Goal: Task Accomplishment & Management: Complete application form

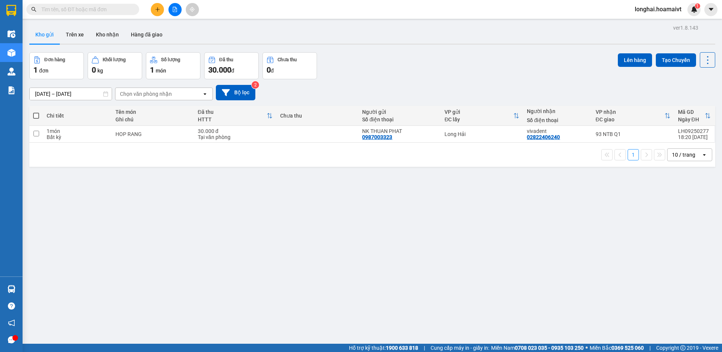
click at [112, 11] on input "text" at bounding box center [85, 9] width 89 height 8
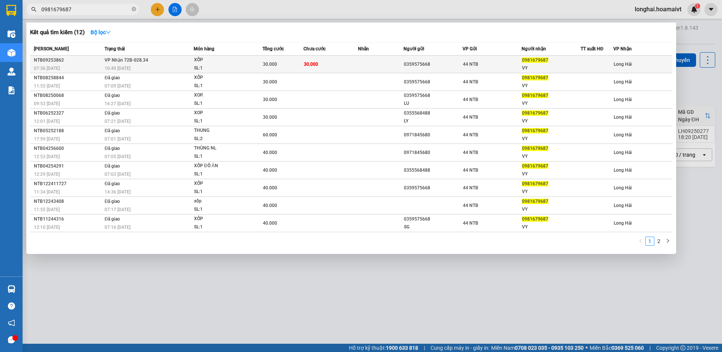
type input "0981679687"
click at [189, 59] on td "[PERSON_NAME] 72B-028.34 10:49 [DATE]" at bounding box center [148, 65] width 91 height 18
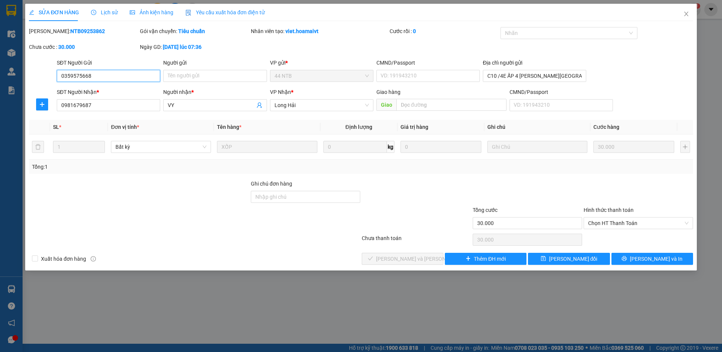
type input "0359575668"
type input "C10 /4E ẤP 4 [PERSON_NAME][GEOGRAPHIC_DATA][PERSON_NAME]"
type input "0981679687"
type input "VY"
type input "30.000"
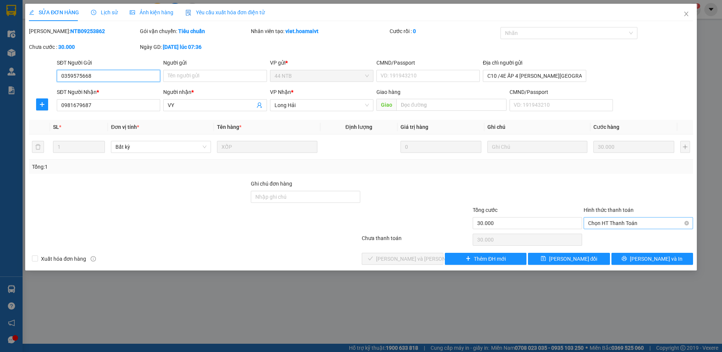
click at [621, 223] on span "Chọn HT Thanh Toán" at bounding box center [638, 223] width 100 height 11
click at [621, 237] on div "Tại văn phòng" at bounding box center [638, 238] width 100 height 8
type input "0"
click at [415, 257] on span "[PERSON_NAME] và [PERSON_NAME] hàng" at bounding box center [427, 259] width 102 height 8
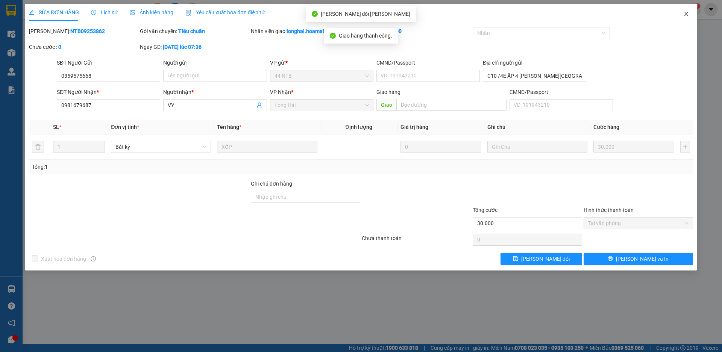
click at [687, 15] on icon "close" at bounding box center [686, 14] width 4 height 5
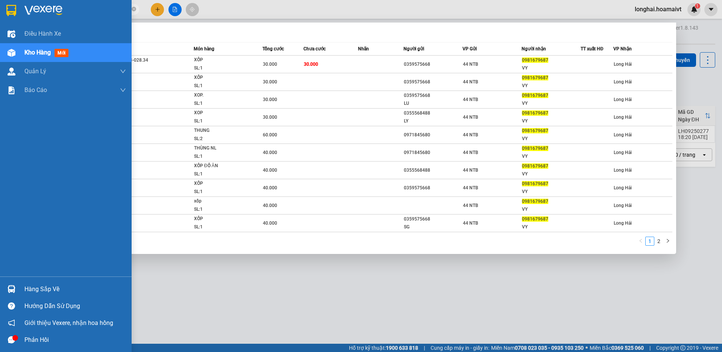
drag, startPoint x: 79, startPoint y: 12, endPoint x: 16, endPoint y: 19, distance: 63.6
click at [16, 19] on section "Kết quả [PERSON_NAME] ( 12 ) Bộ lọc Mã ĐH Trạng thái Món hàng Tổng [PERSON_NAME…" at bounding box center [361, 176] width 722 height 352
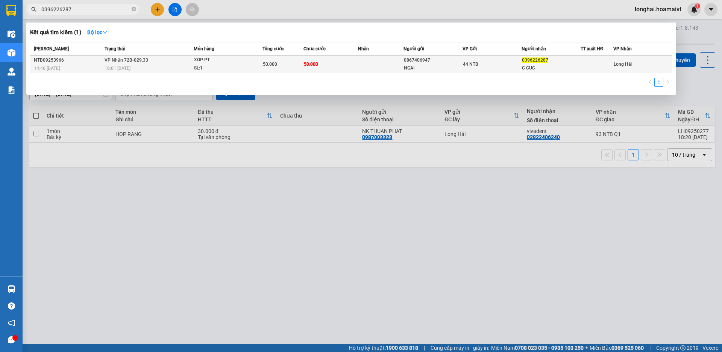
type input "0396226287"
click at [225, 67] on div "SL: 1" at bounding box center [222, 68] width 56 height 8
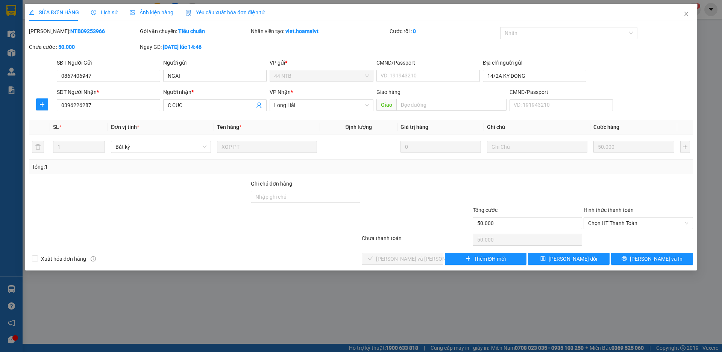
type input "0867406947"
type input "NGAI"
type input "14/2A KY DONG"
type input "0396226287"
type input "C CUC"
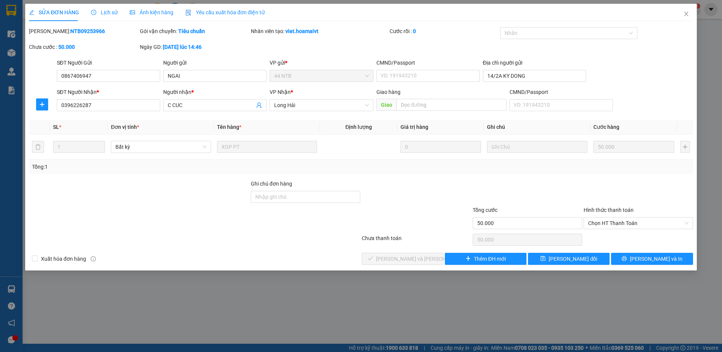
type input "50.000"
click at [633, 223] on span "Chọn HT Thanh Toán" at bounding box center [638, 223] width 100 height 11
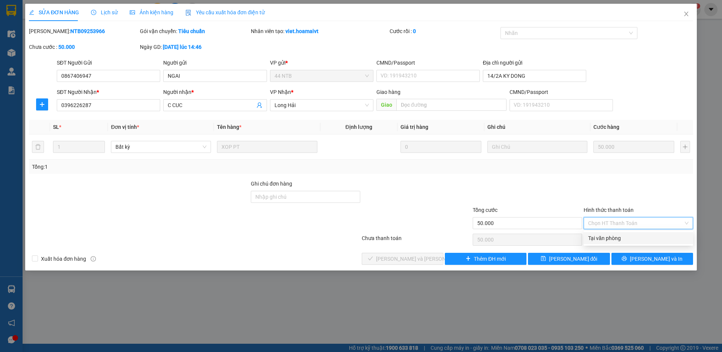
click at [629, 241] on div "Tại văn phòng" at bounding box center [638, 238] width 100 height 8
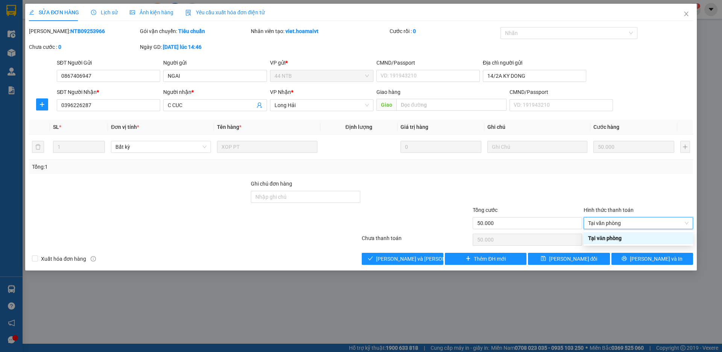
type input "0"
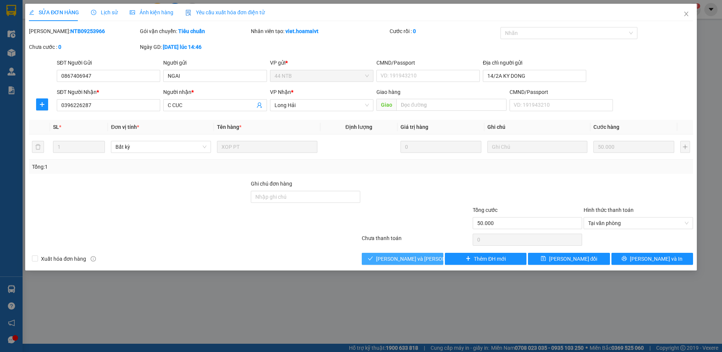
click at [410, 259] on span "[PERSON_NAME] và [PERSON_NAME] hàng" at bounding box center [427, 259] width 102 height 8
